Goal: Task Accomplishment & Management: Manage account settings

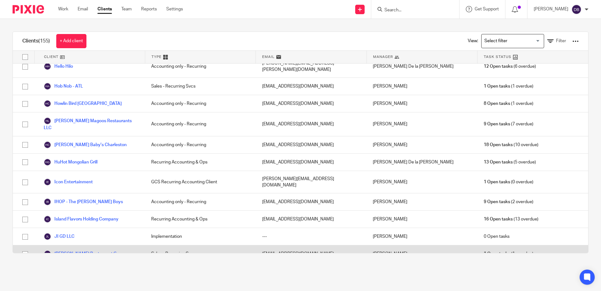
scroll to position [660, 0]
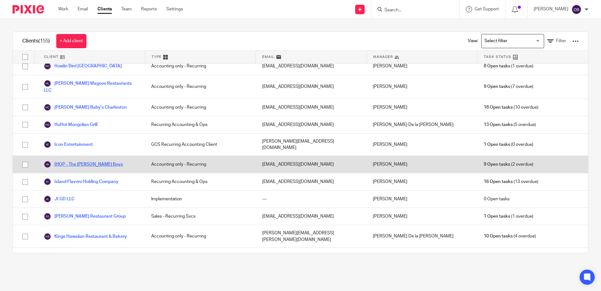
click at [72, 160] on link "IHOP - The Goldner Boys" at bounding box center [83, 164] width 79 height 8
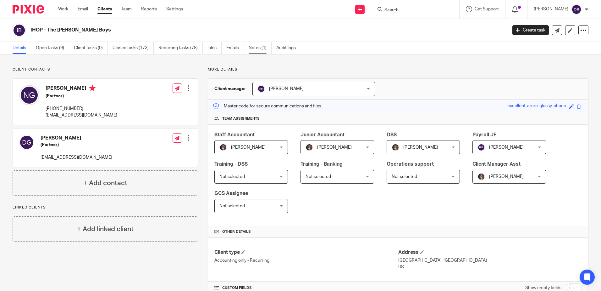
click at [268, 46] on link "Notes (1)" at bounding box center [260, 48] width 23 height 12
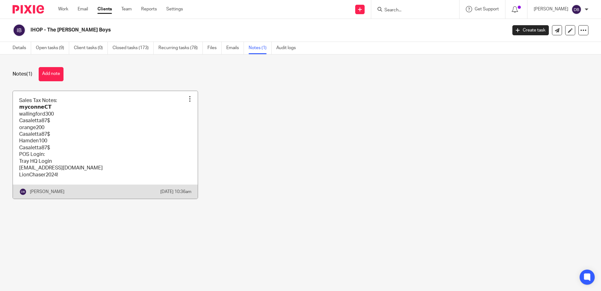
click at [63, 100] on link at bounding box center [105, 145] width 185 height 108
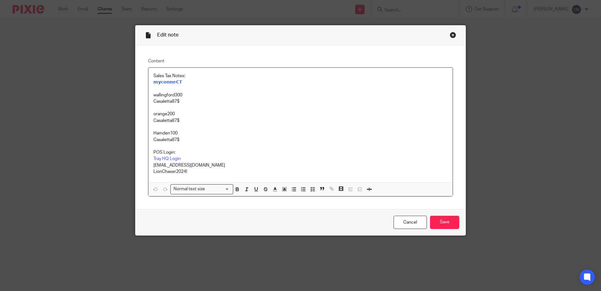
click at [450, 35] on div "Close this dialog window" at bounding box center [453, 35] width 6 height 6
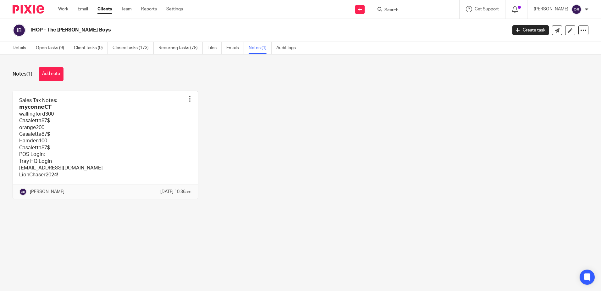
click at [69, 8] on ul "Work Email Clients Team Reports Settings" at bounding box center [125, 9] width 134 height 6
click at [67, 8] on link "Work" at bounding box center [63, 9] width 10 height 6
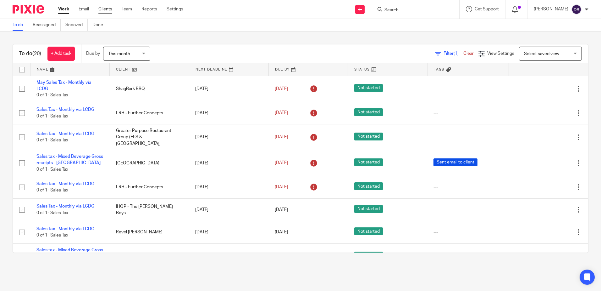
click at [104, 6] on link "Clients" at bounding box center [105, 9] width 14 height 6
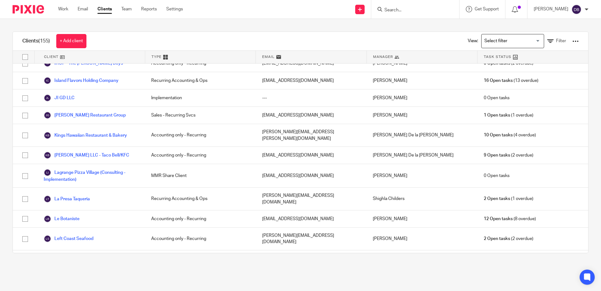
scroll to position [755, 0]
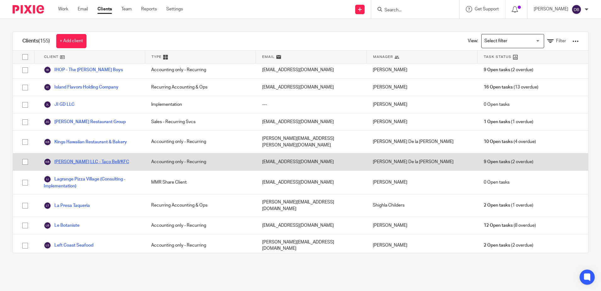
click at [64, 158] on link "[PERSON_NAME] LLC - Taco Bell/KFC" at bounding box center [87, 162] width 86 height 8
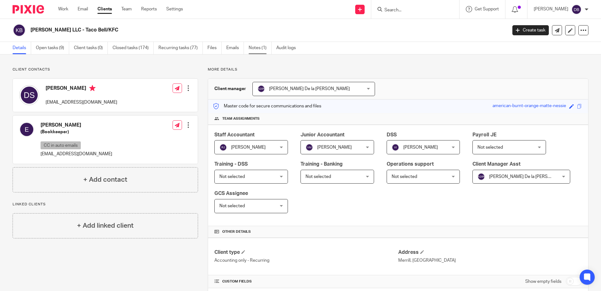
click at [259, 45] on link "Notes (1)" at bounding box center [260, 48] width 23 height 12
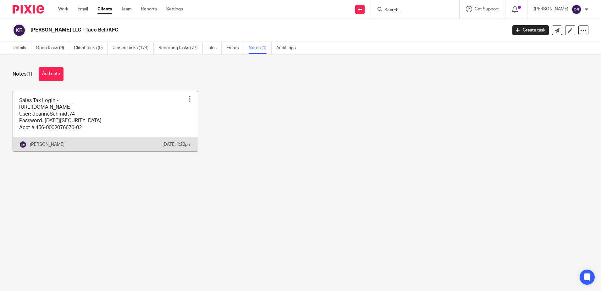
click at [129, 114] on link at bounding box center [105, 121] width 185 height 60
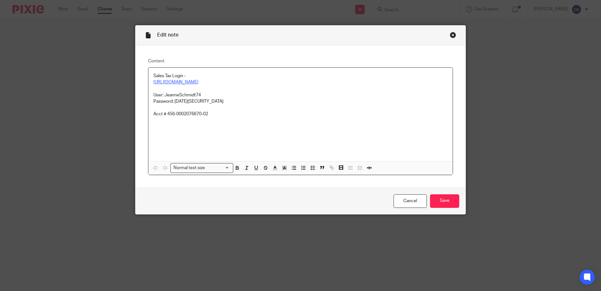
click at [176, 82] on link "https://tap.revenue.wi.gov/mta/_/" at bounding box center [175, 82] width 45 height 4
click at [180, 78] on p "Sales Tax Login -" at bounding box center [300, 76] width 294 height 6
click at [180, 81] on link "https://tap.revenue.wi.gov/mta/_/" at bounding box center [175, 82] width 45 height 4
click at [171, 92] on link "https://tap.revenue.wi.gov/mta/_/" at bounding box center [186, 94] width 45 height 6
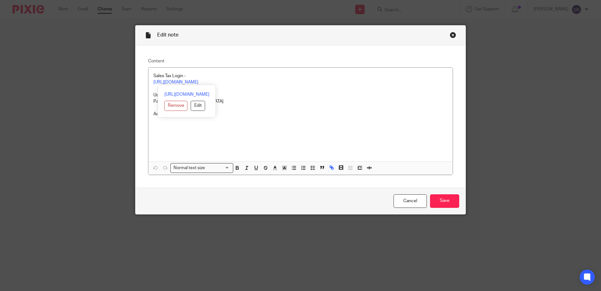
click at [298, 102] on p "Password: June2022#" at bounding box center [300, 101] width 294 height 6
drag, startPoint x: 205, startPoint y: 94, endPoint x: 162, endPoint y: 95, distance: 42.5
click at [162, 95] on p "User: JeanneSchmidt74" at bounding box center [300, 95] width 294 height 6
copy p "JeanneSchmidt74"
drag, startPoint x: 198, startPoint y: 103, endPoint x: 172, endPoint y: 101, distance: 25.8
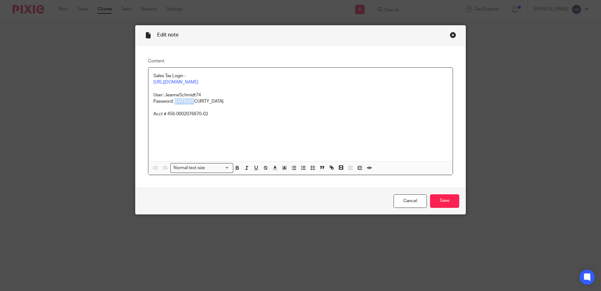
click at [172, 101] on p "Password: June2022#" at bounding box center [300, 101] width 294 height 6
copy p "June2022#"
click at [433, 197] on input "Save" at bounding box center [444, 201] width 29 height 14
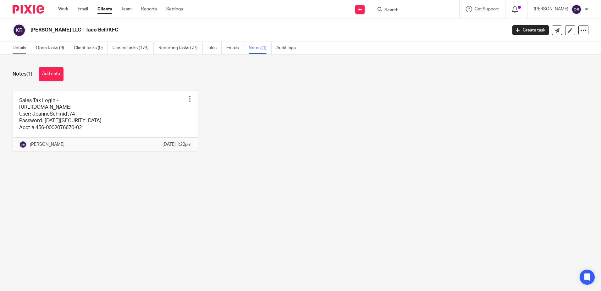
click at [14, 44] on link "Details" at bounding box center [22, 48] width 19 height 12
